Goal: Information Seeking & Learning: Find specific fact

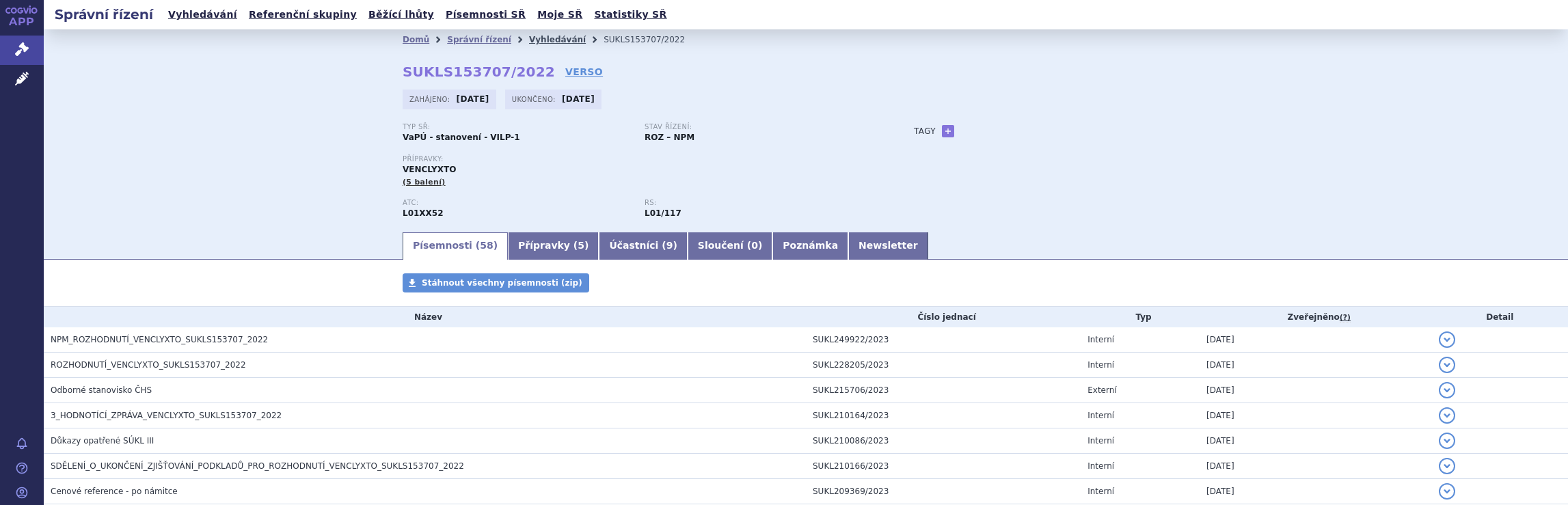
click at [538, 39] on link "Vyhledávání" at bounding box center [557, 39] width 57 height 10
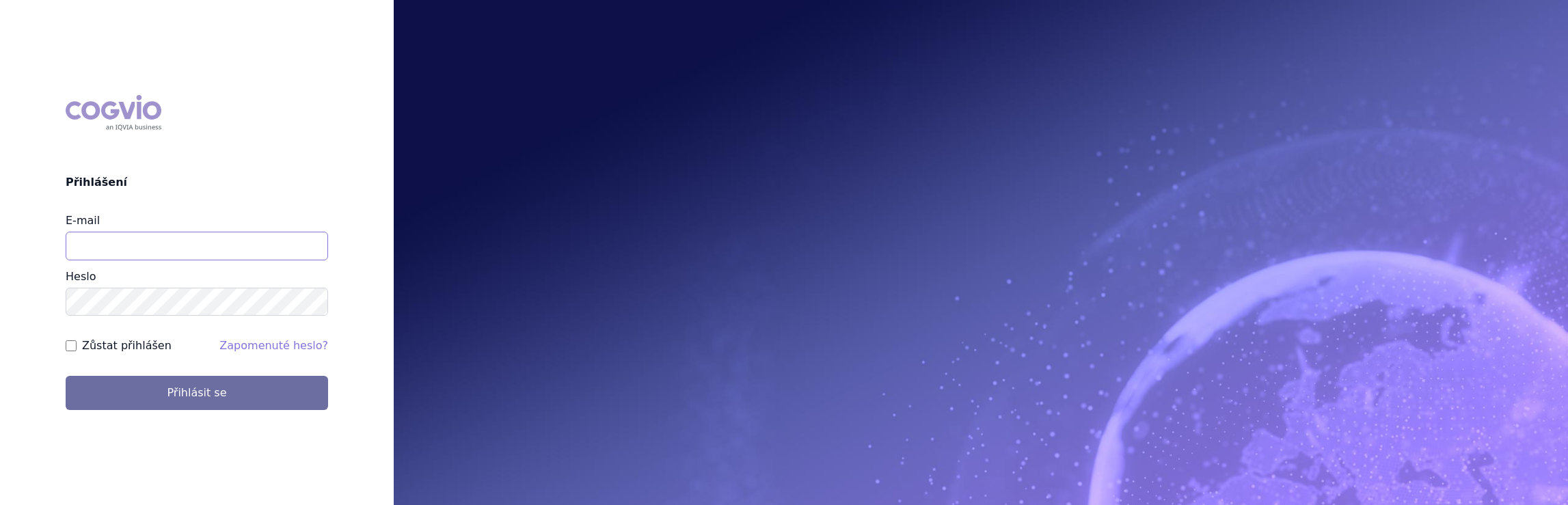
click at [142, 247] on input "E-mail" at bounding box center [197, 246] width 262 height 29
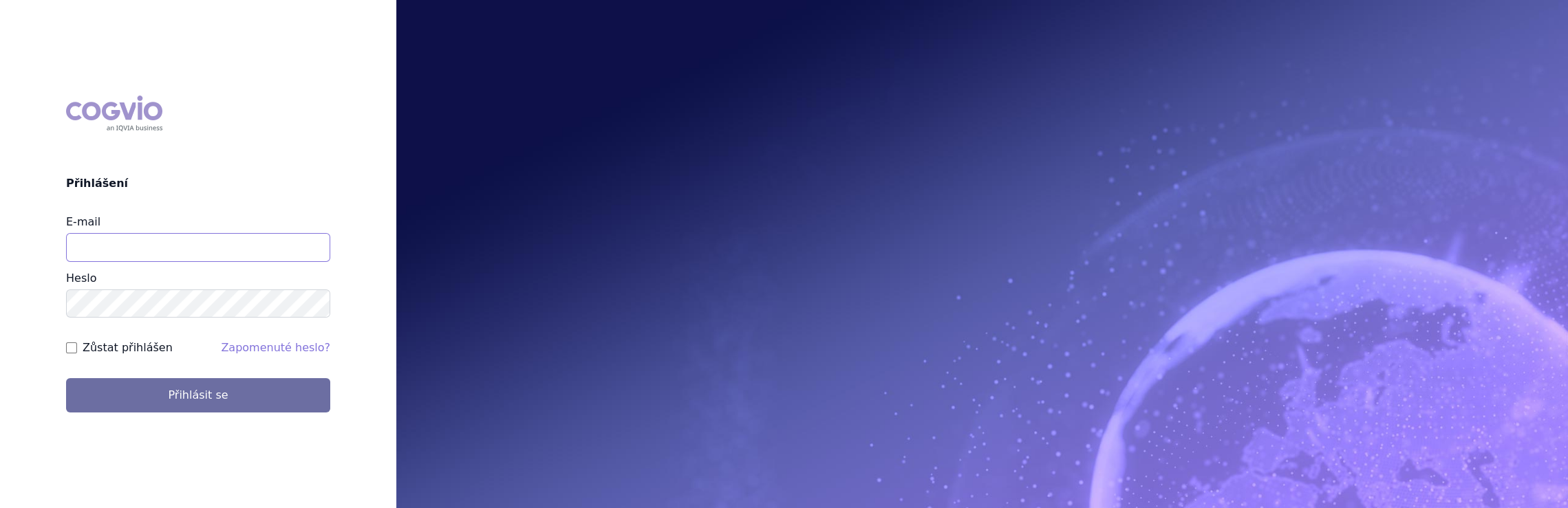
type input "jaroslava.purkertova@abbvie.com"
click at [66, 378] on button "Přihlásit se" at bounding box center [198, 395] width 264 height 34
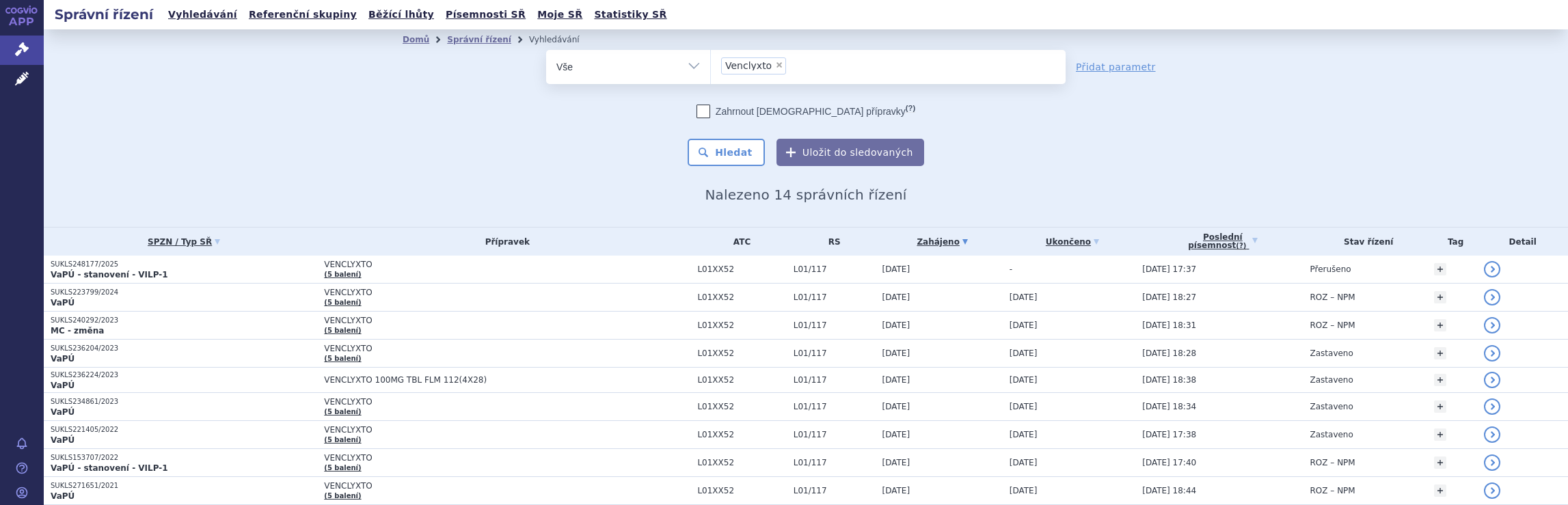
click at [775, 66] on span "×" at bounding box center [779, 64] width 8 height 8
click at [711, 66] on select "Venclyxto" at bounding box center [711, 66] width 1 height 34
select select
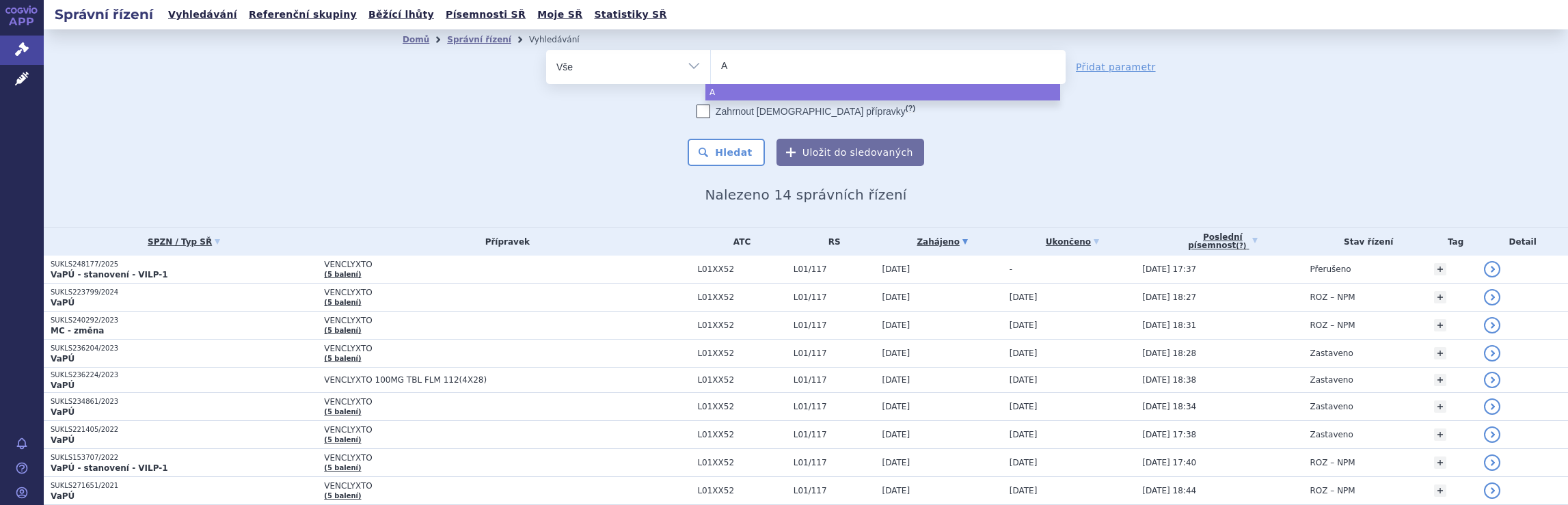
type input "Aj"
type input "Ajo"
type input "Ajovy"
select select "Ajovy"
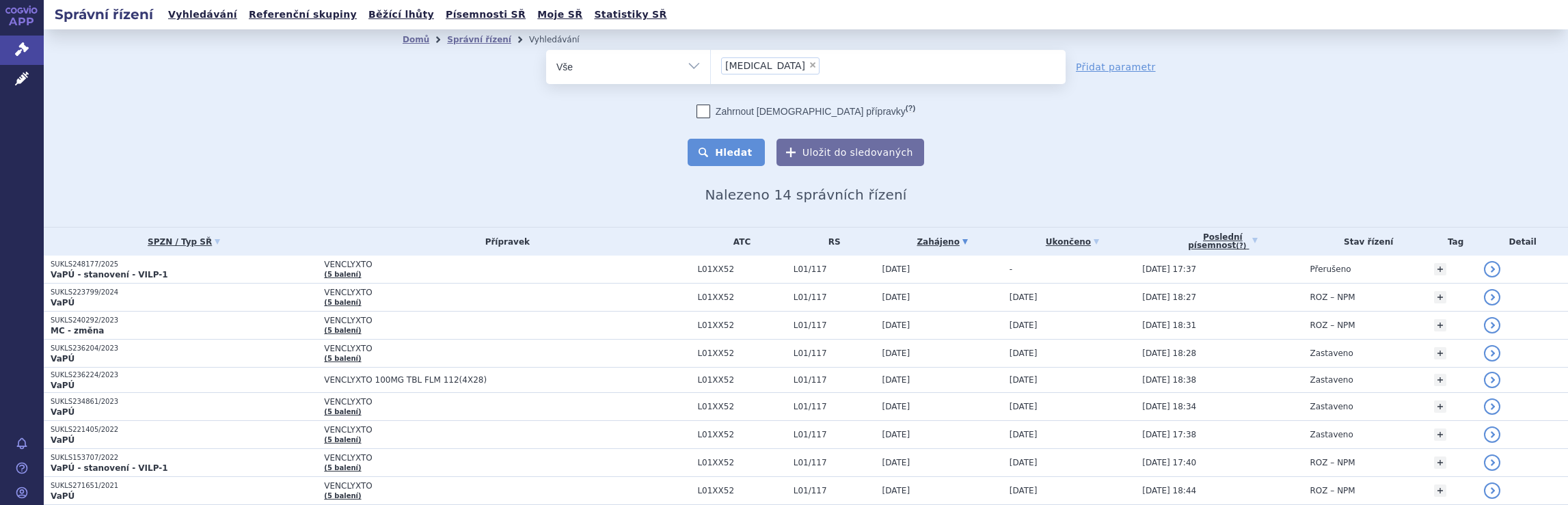
click at [729, 150] on button "Hledat" at bounding box center [727, 153] width 77 height 27
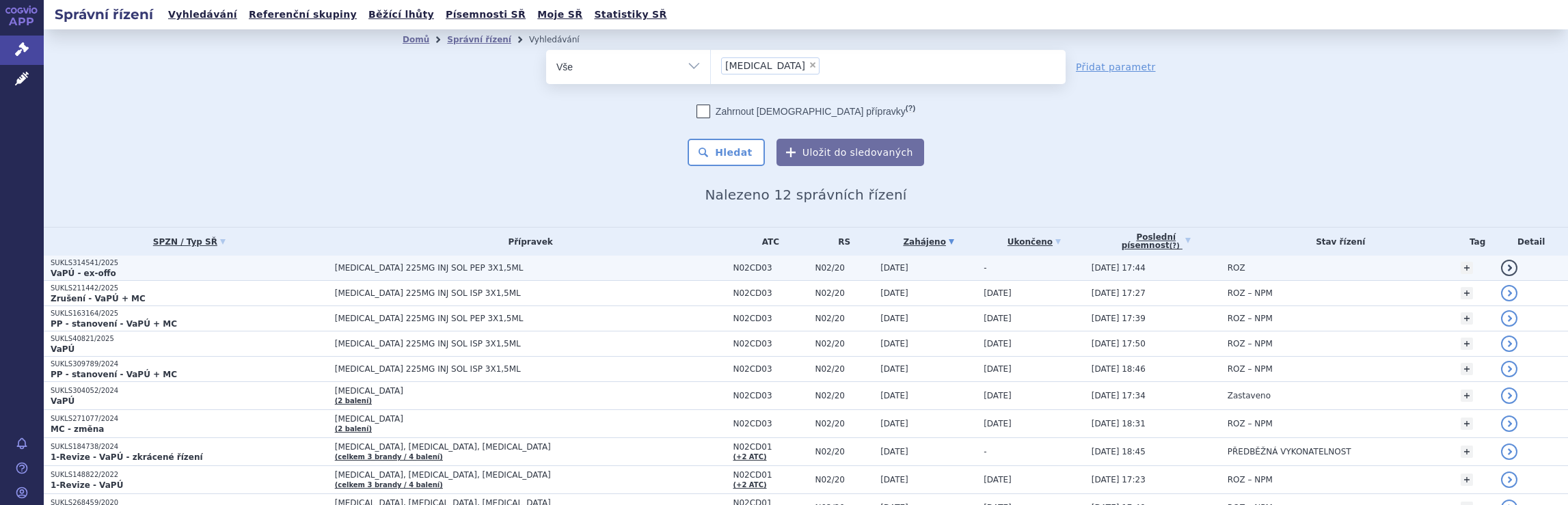
click at [436, 272] on span "AJOVY 225MG INJ SOL PEP 3X1,5ML" at bounding box center [506, 268] width 342 height 10
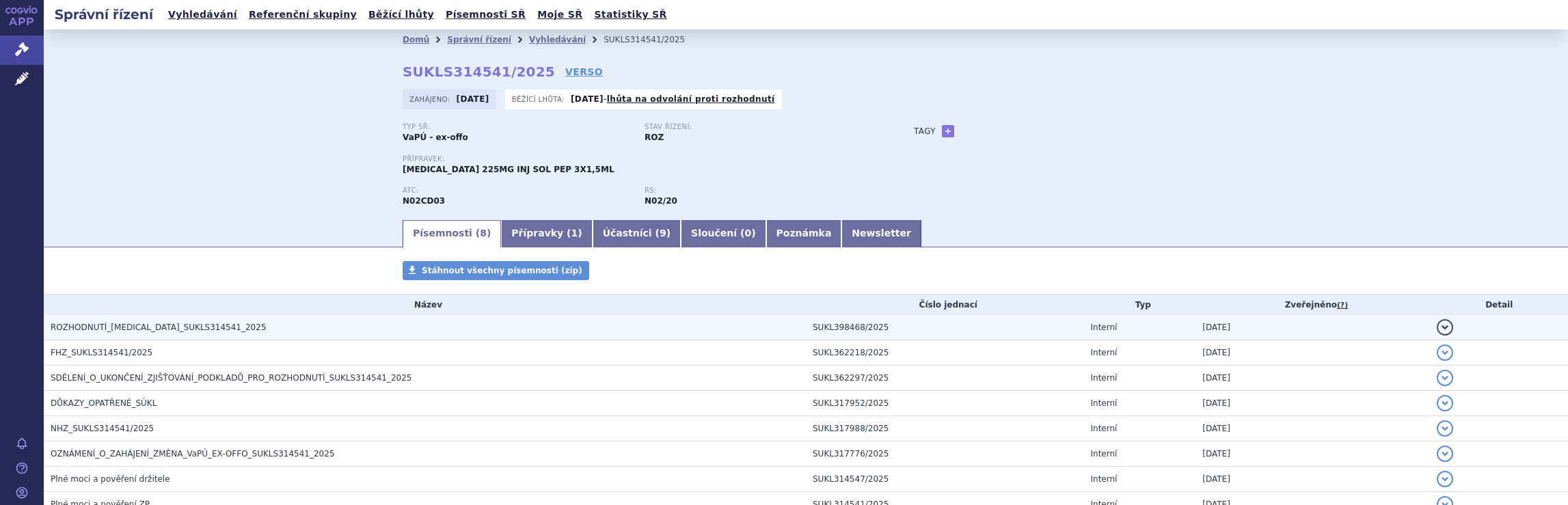
click at [113, 328] on span "ROZHODNUTÍ_[MEDICAL_DATA]_SUKLS314541_2025" at bounding box center [159, 327] width 216 height 10
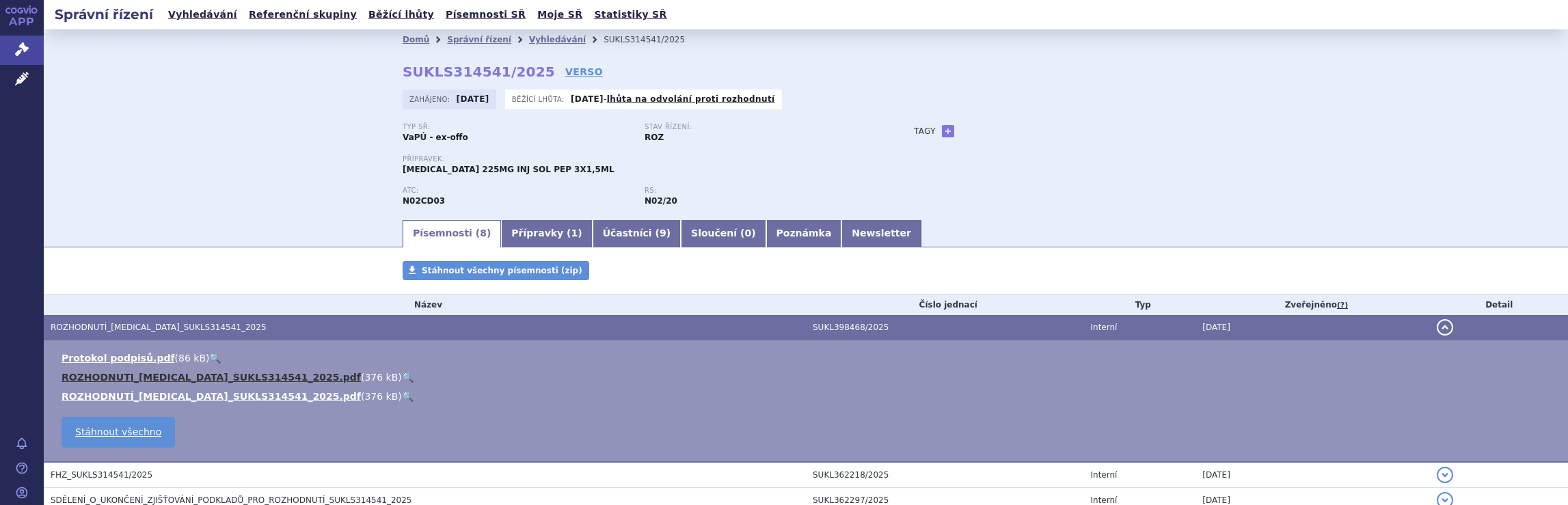
click at [174, 378] on link "ROZHODNUTI_[MEDICAL_DATA]_SUKLS314541_2025.pdf" at bounding box center [211, 377] width 299 height 11
